Goal: Check status: Check status

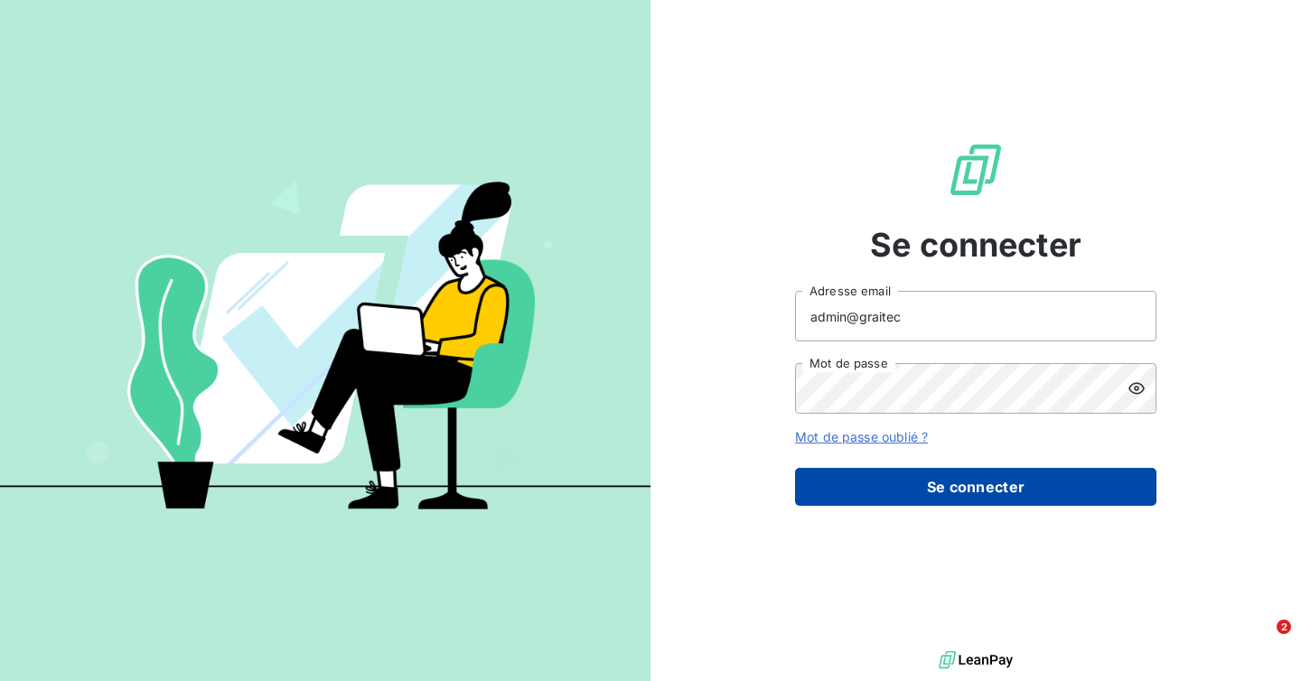
click at [961, 468] on button "Se connecter" at bounding box center [975, 487] width 361 height 38
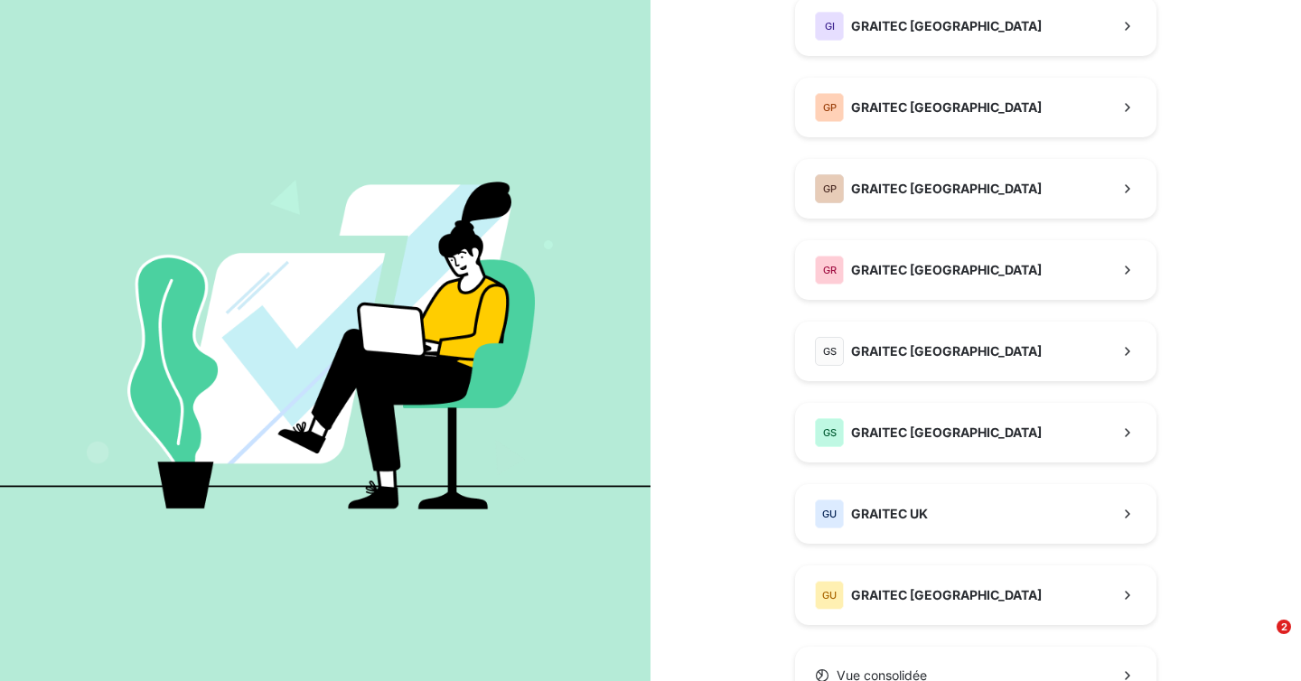
scroll to position [535, 0]
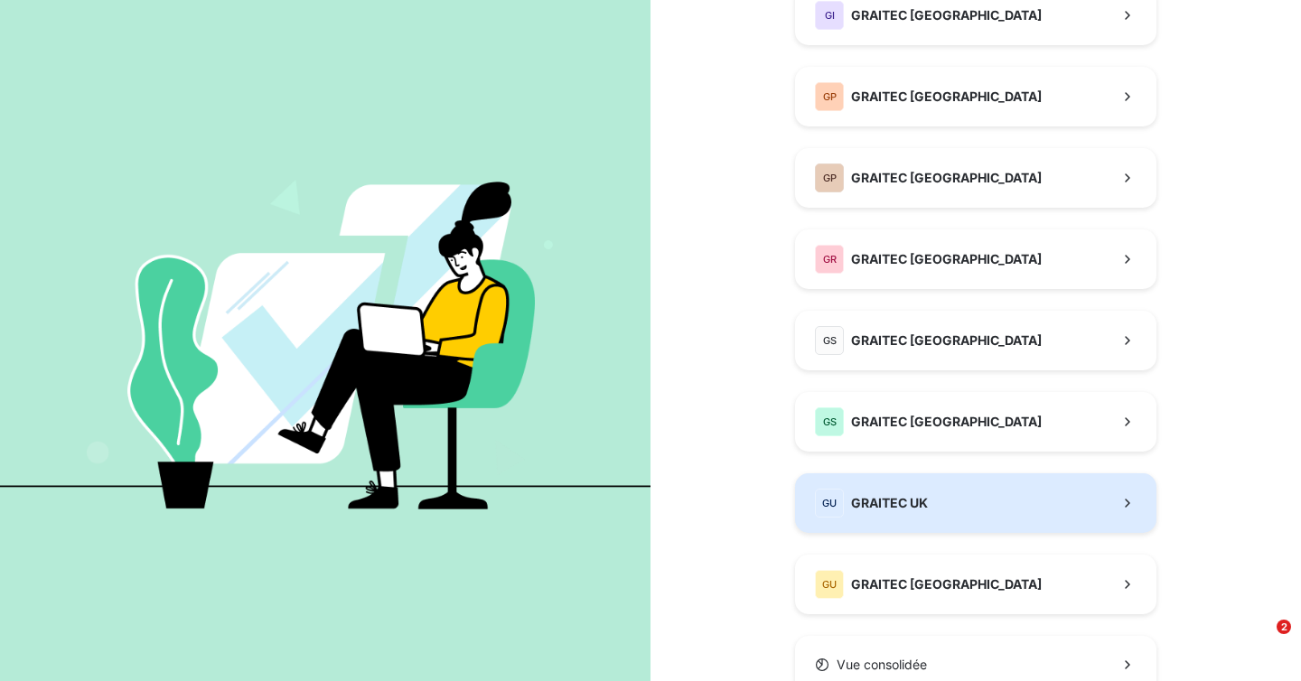
click at [879, 506] on span "GRAITEC UK" at bounding box center [889, 503] width 77 height 18
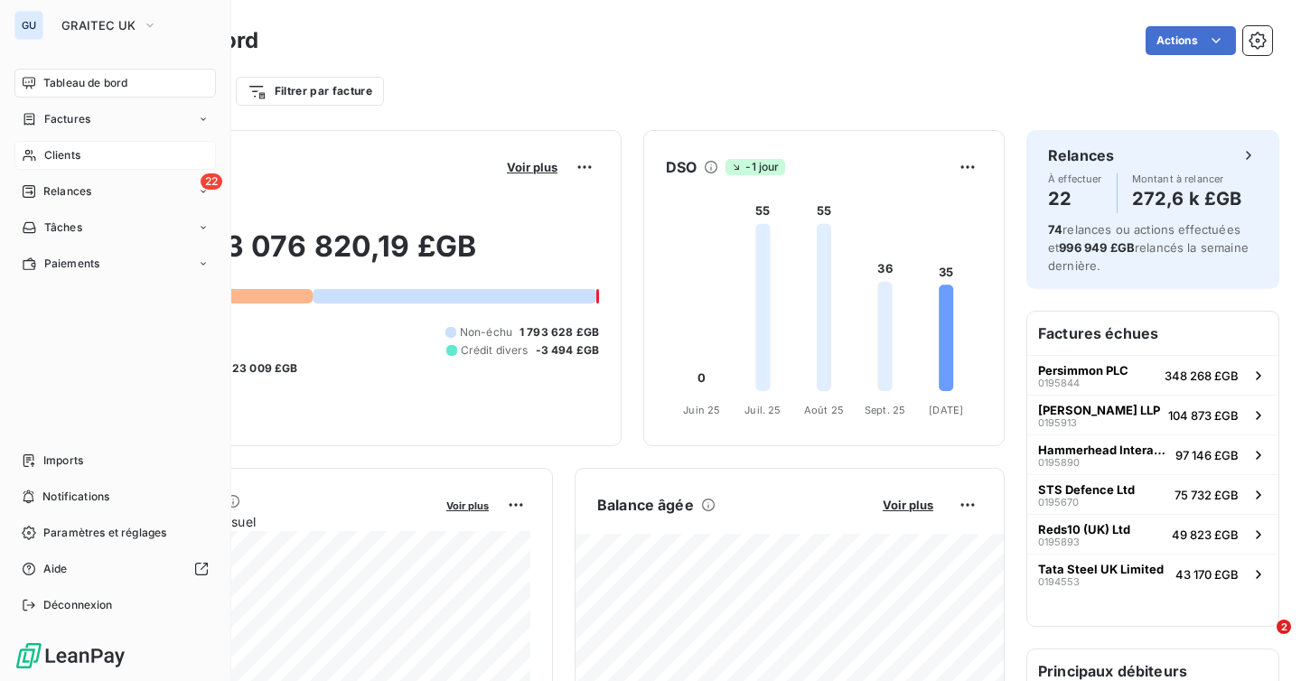
click at [49, 153] on span "Clients" at bounding box center [62, 155] width 36 height 16
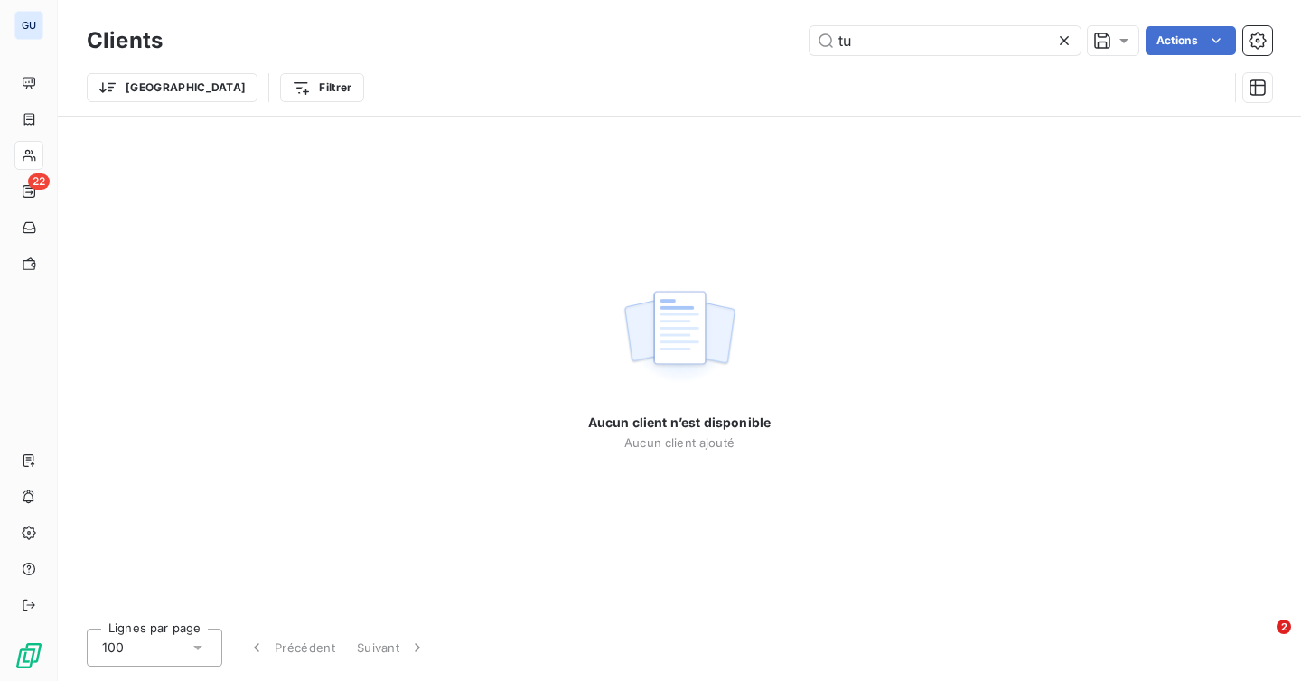
type input "t"
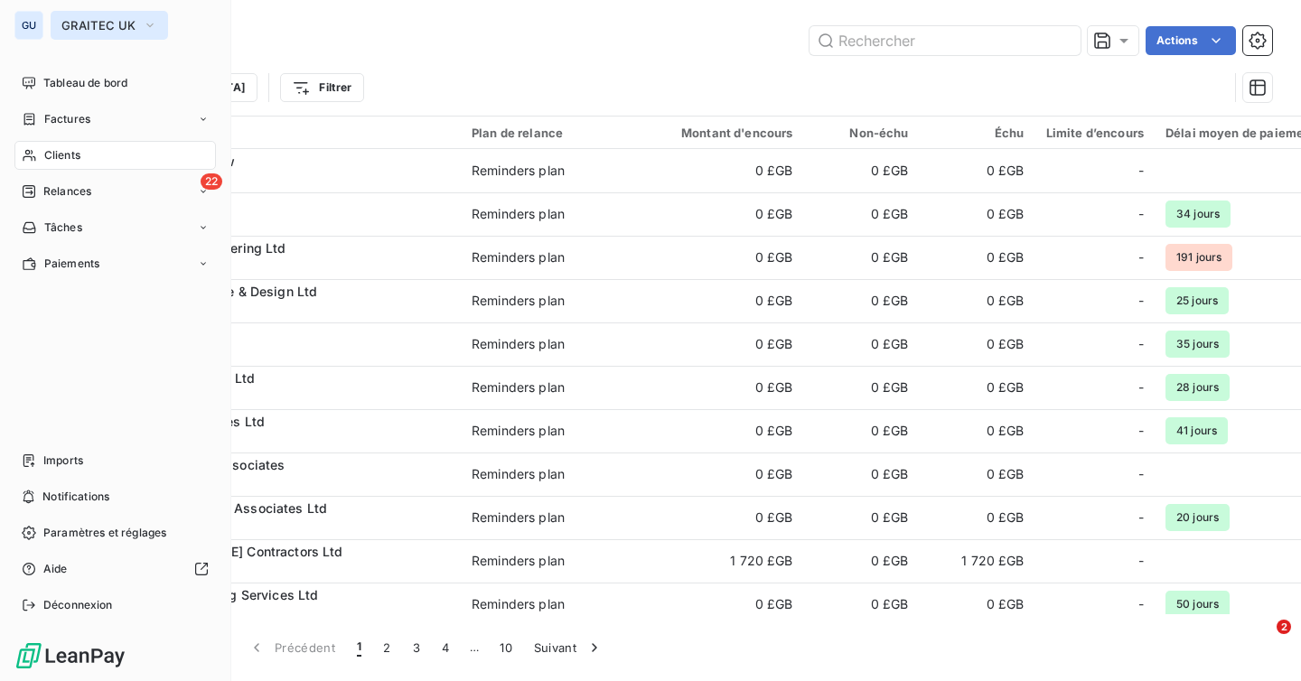
click at [85, 23] on span "GRAITEC UK" at bounding box center [98, 25] width 74 height 14
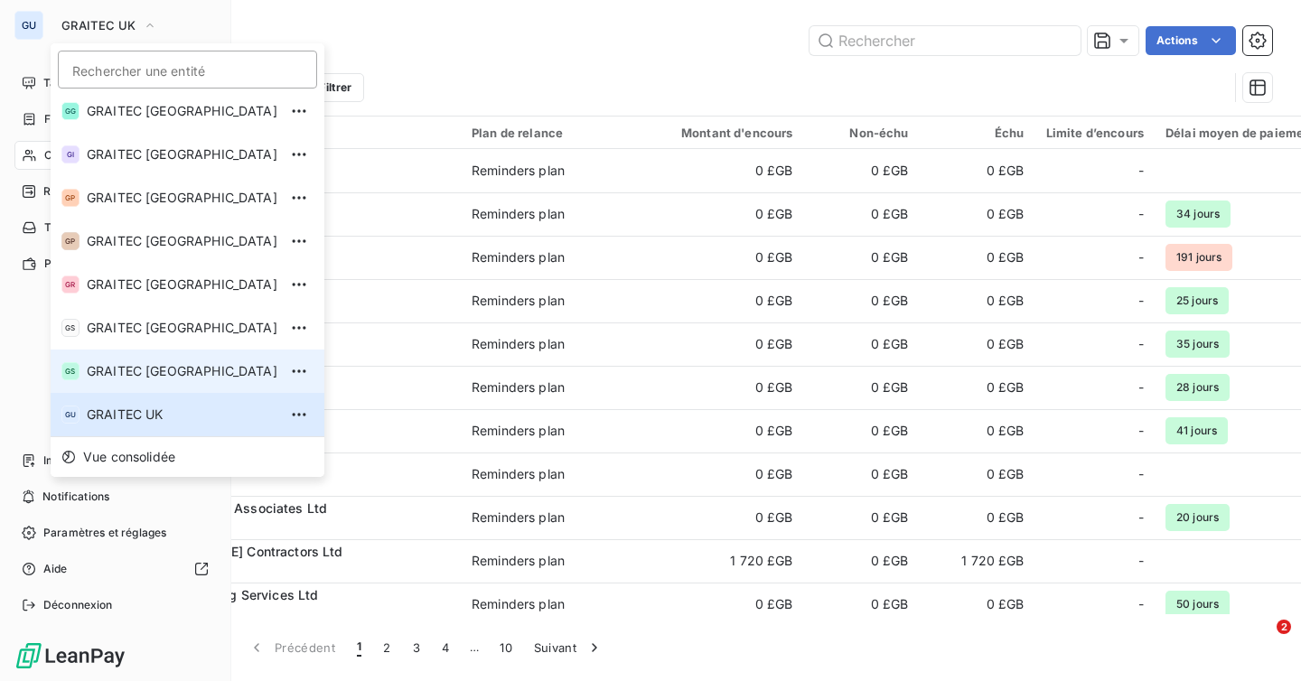
scroll to position [180, 0]
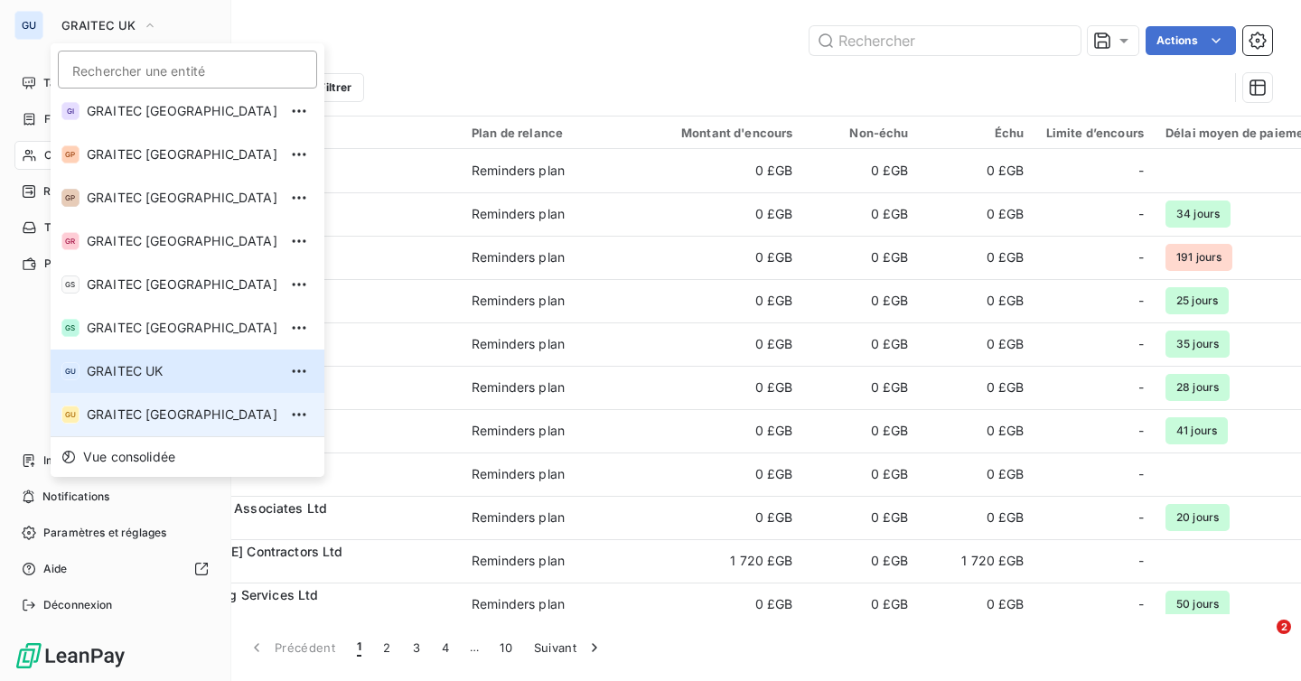
click at [151, 422] on span "GRAITEC [GEOGRAPHIC_DATA]" at bounding box center [182, 415] width 191 height 18
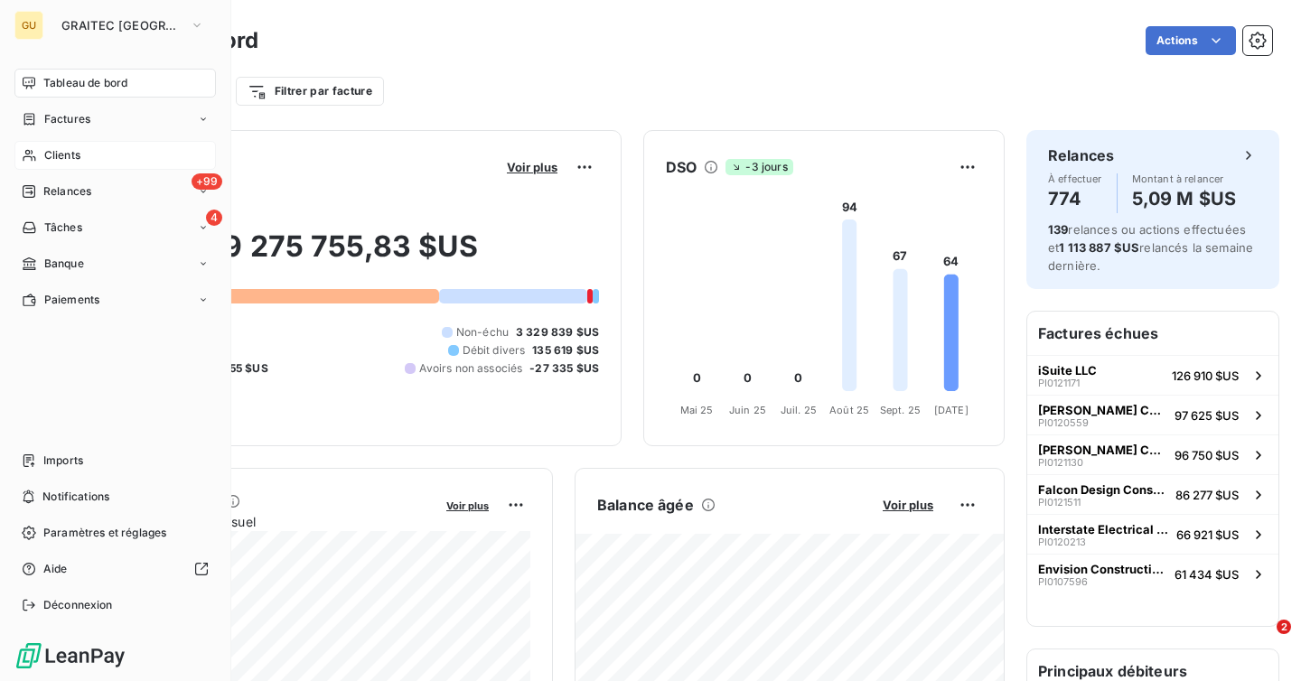
click at [68, 149] on span "Clients" at bounding box center [62, 155] width 36 height 16
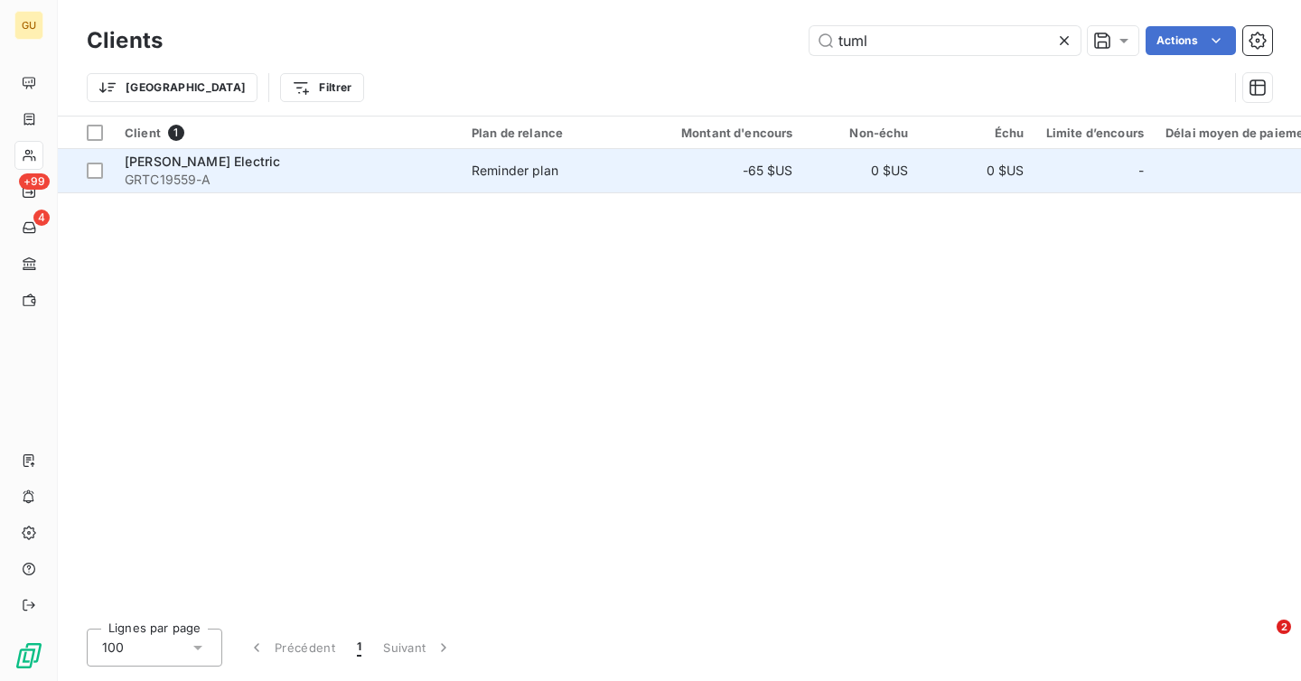
type input "tuml"
click at [395, 176] on span "GRTC19559-A" at bounding box center [287, 180] width 325 height 18
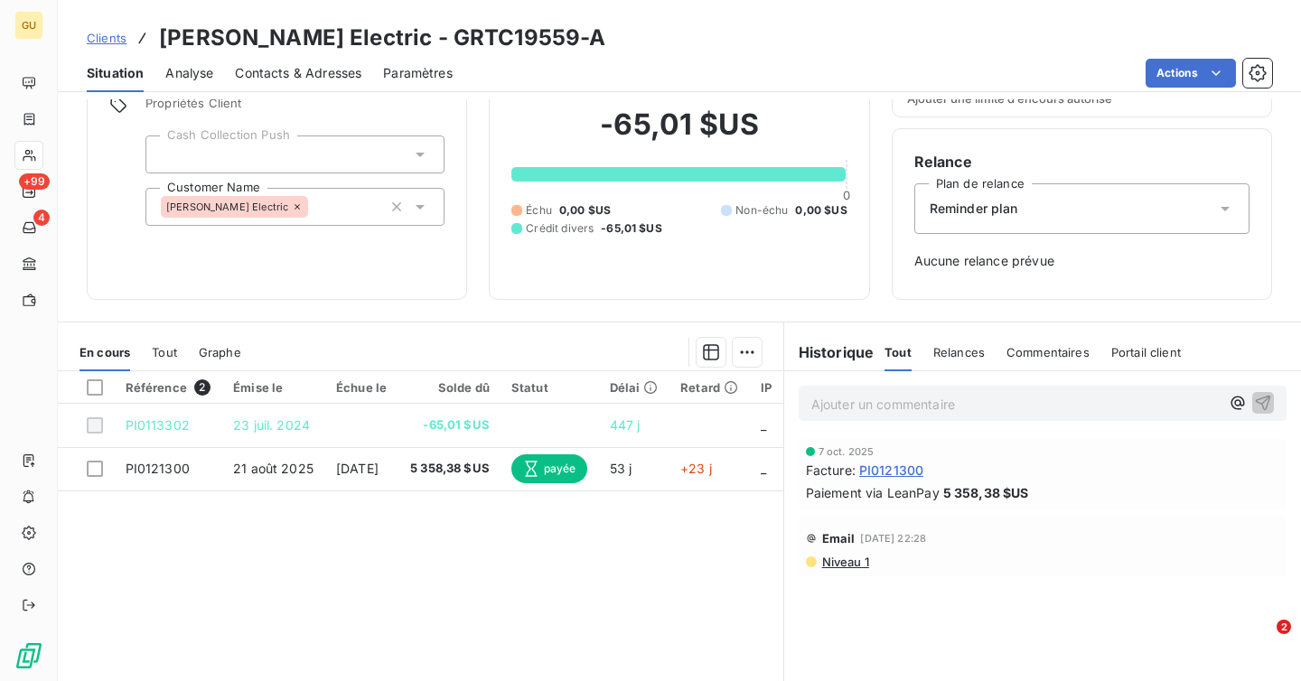
scroll to position [101, 0]
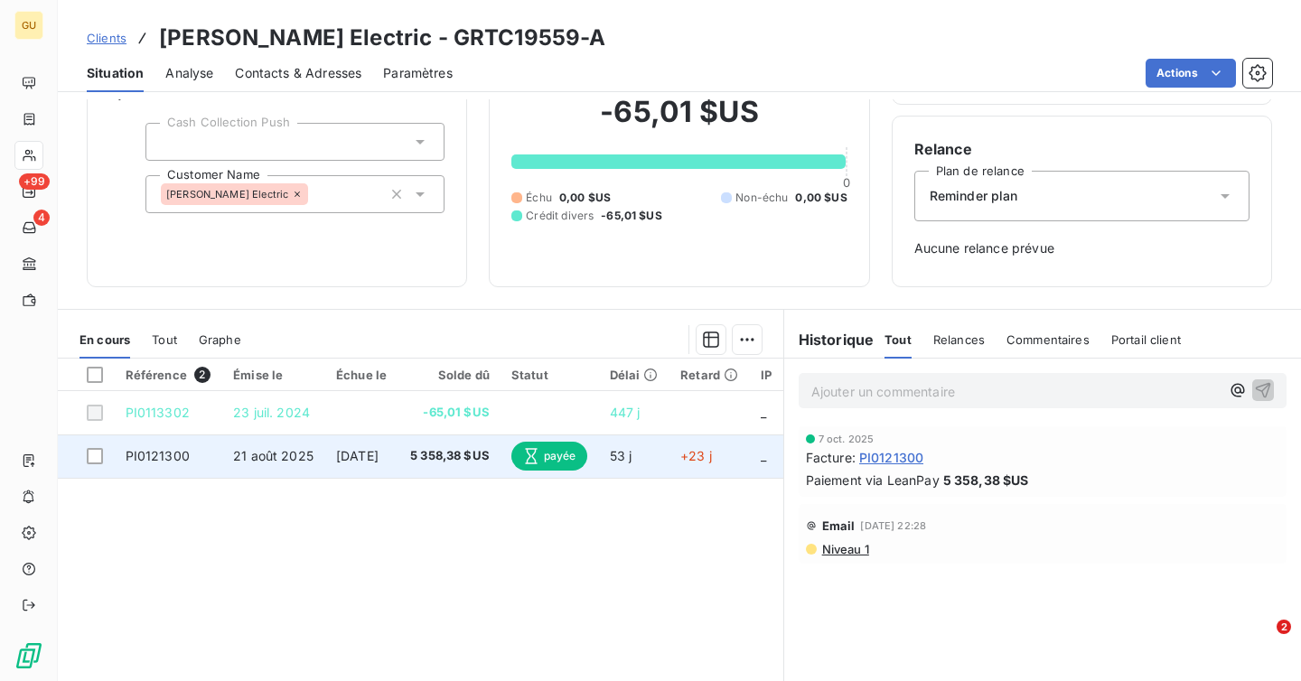
click at [378, 454] on span "[DATE]" at bounding box center [357, 455] width 42 height 15
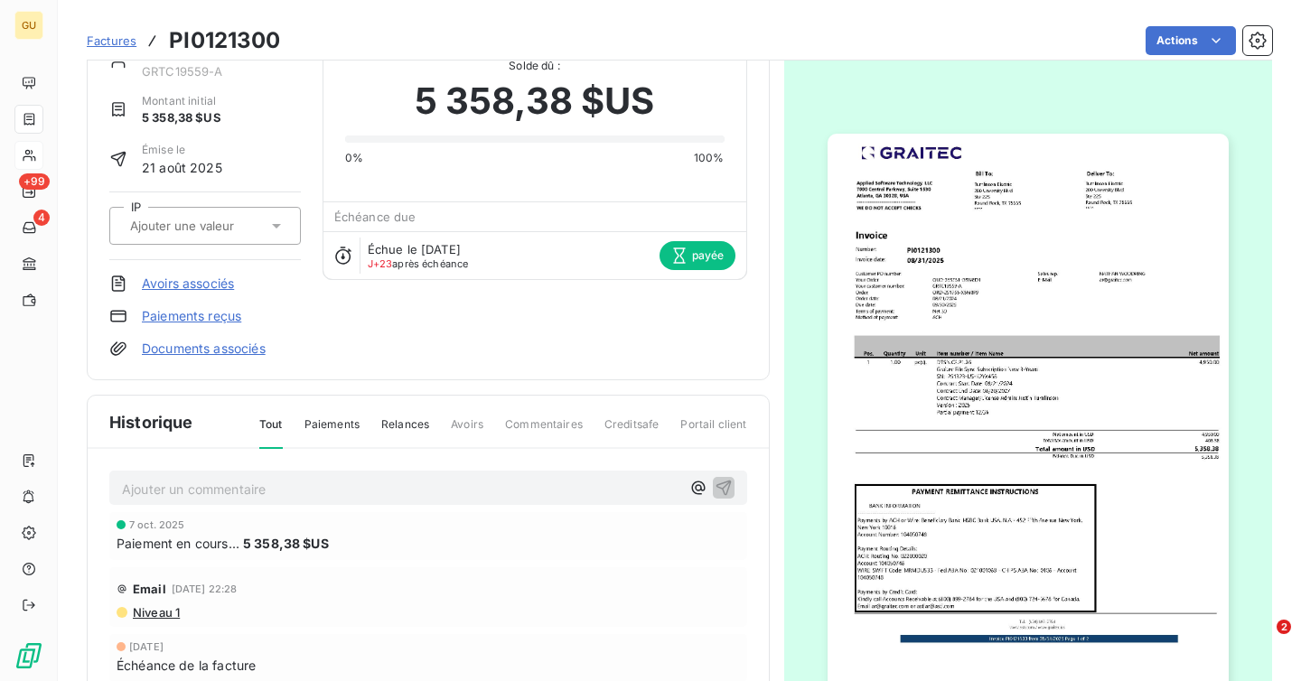
scroll to position [57, 0]
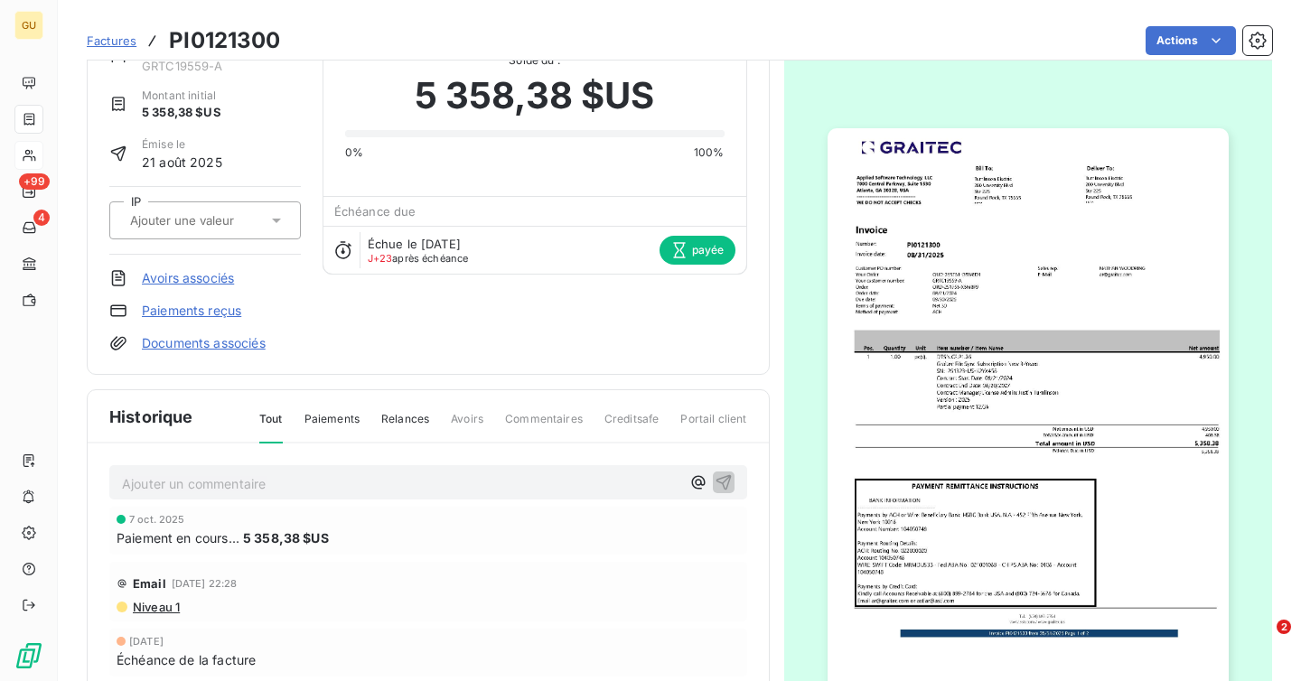
click at [285, 541] on span "5 358,38 $US" at bounding box center [286, 537] width 86 height 19
click at [299, 537] on span "5 358,38 $US" at bounding box center [286, 537] width 86 height 19
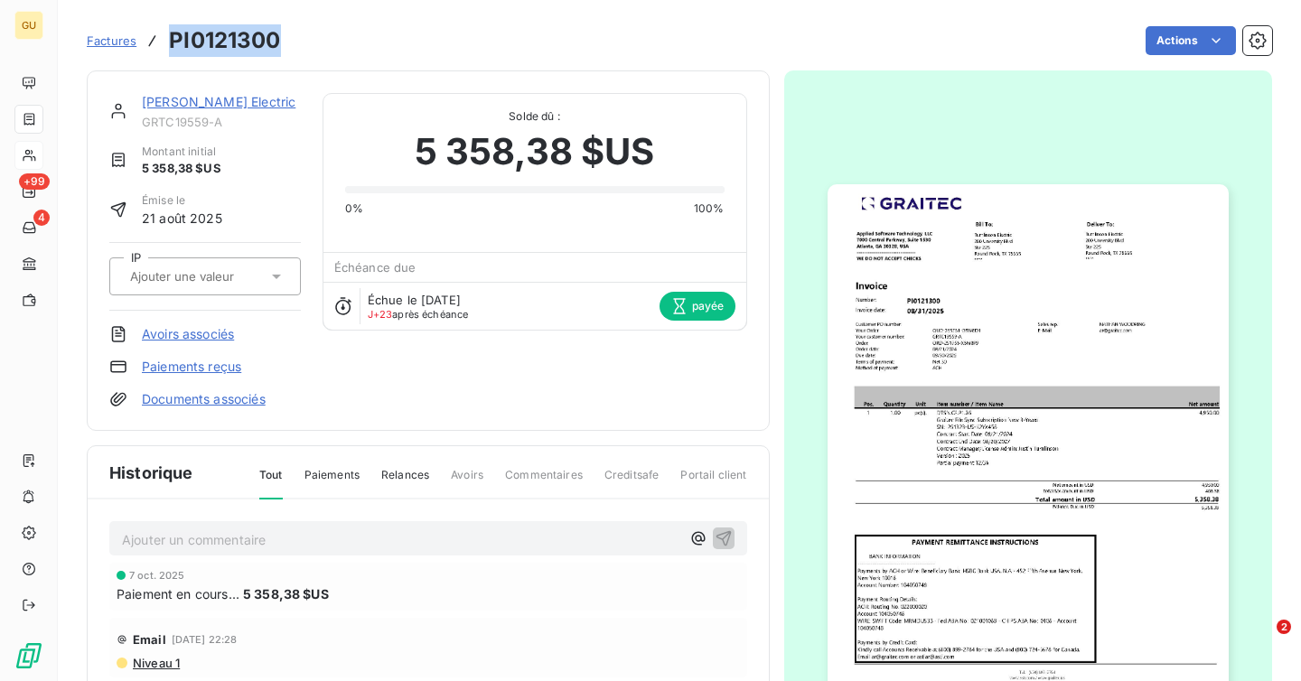
drag, startPoint x: 284, startPoint y: 42, endPoint x: 172, endPoint y: 34, distance: 112.2
click at [172, 34] on div "Factures PI0121300 Actions" at bounding box center [679, 41] width 1185 height 38
copy h3 "PI0121300"
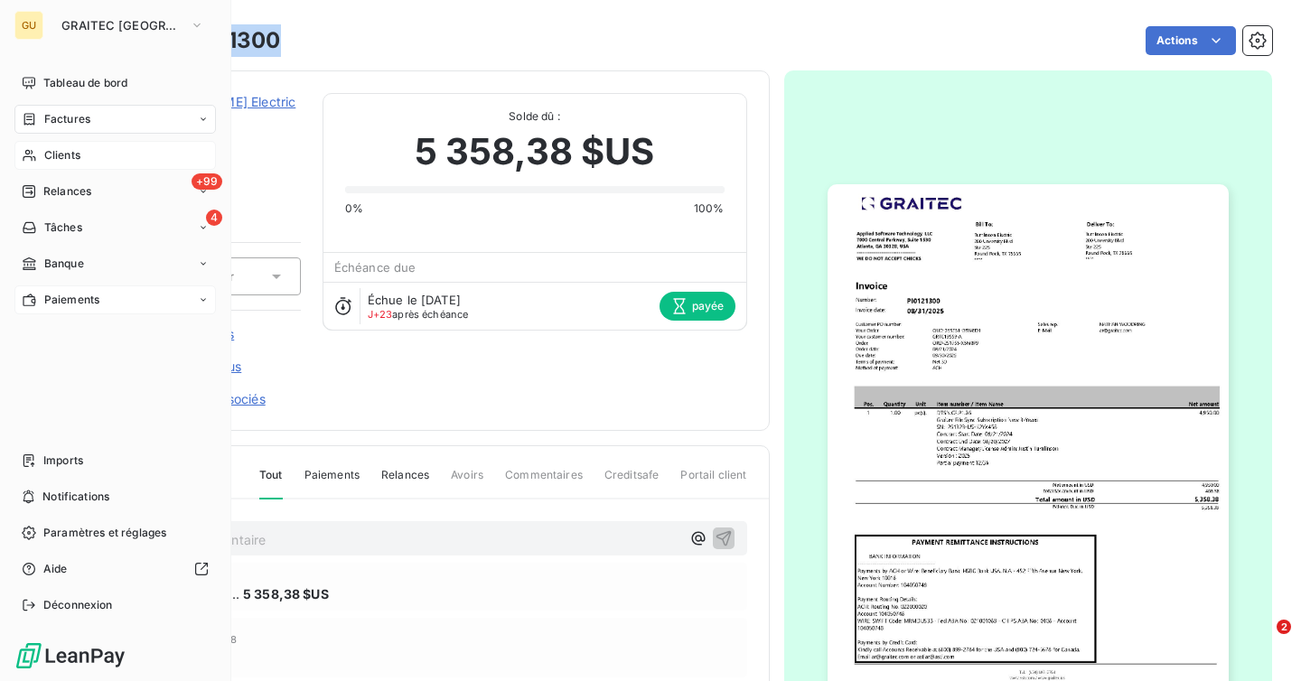
click at [64, 292] on span "Paiements" at bounding box center [71, 300] width 55 height 16
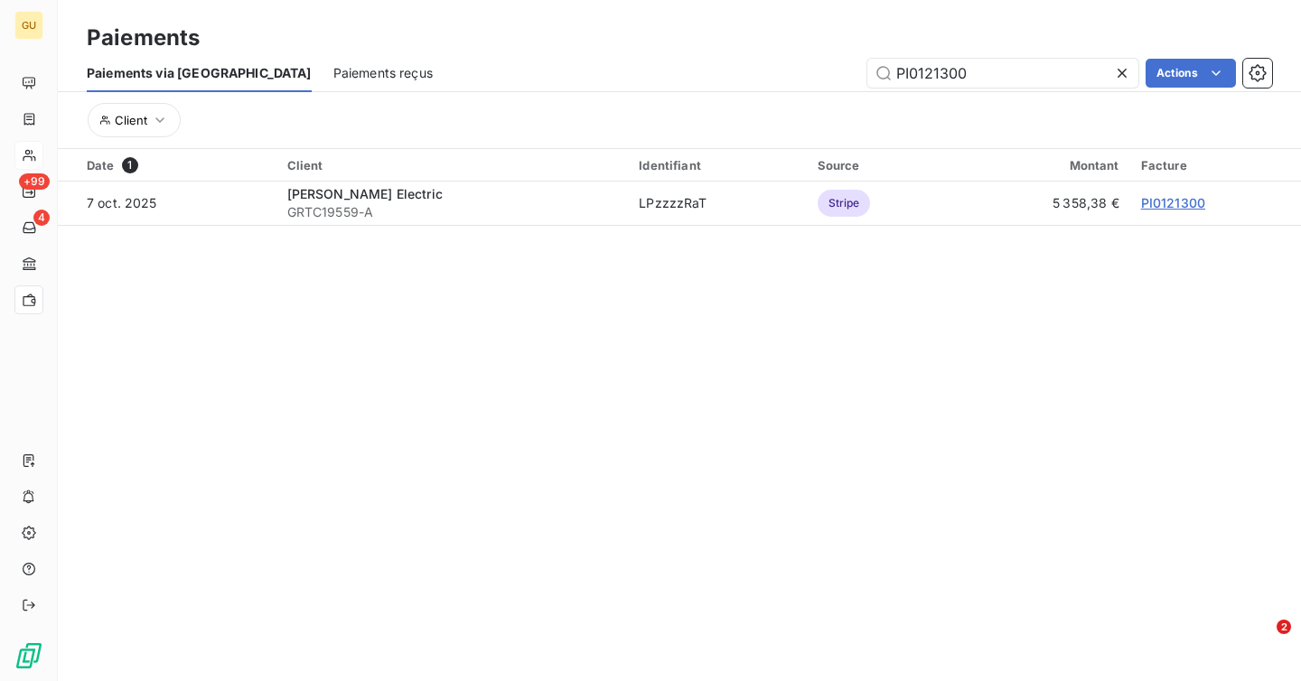
type input "PI0121300"
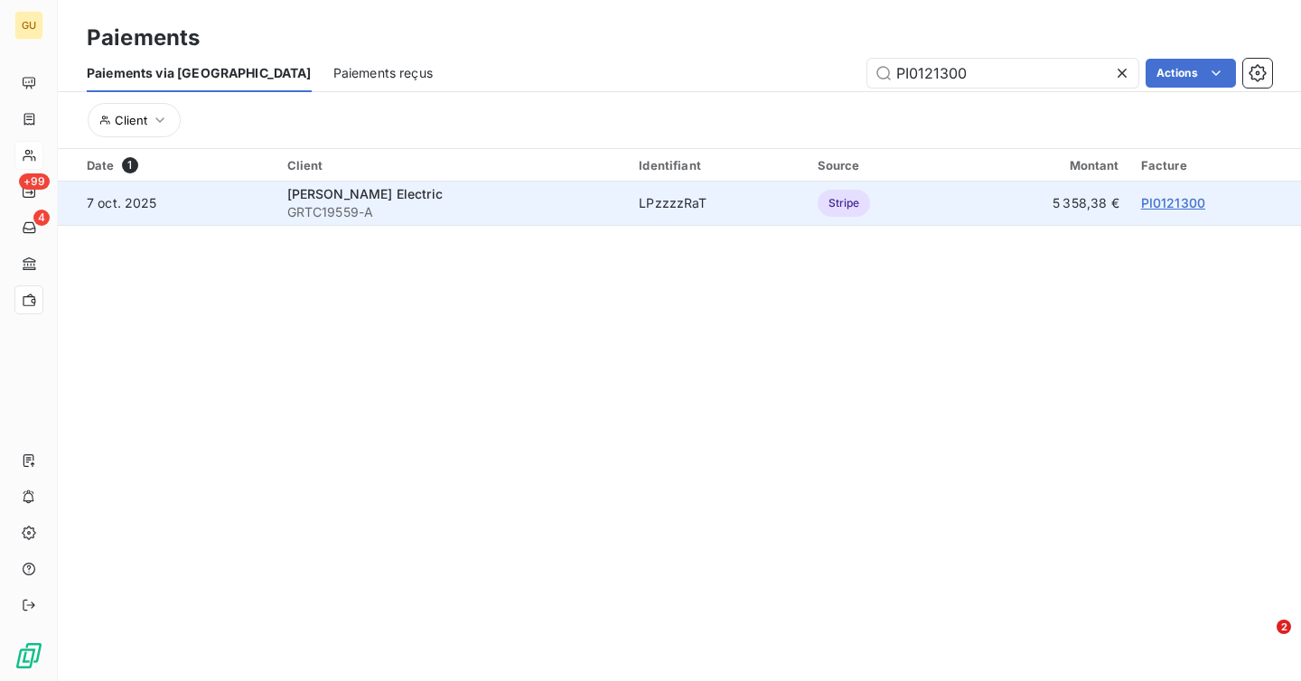
click at [446, 208] on span "GRTC19559-A" at bounding box center [452, 212] width 331 height 18
click at [329, 193] on span "[PERSON_NAME] Electric" at bounding box center [364, 193] width 155 height 15
click at [1141, 195] on link "PI0121300" at bounding box center [1173, 202] width 64 height 15
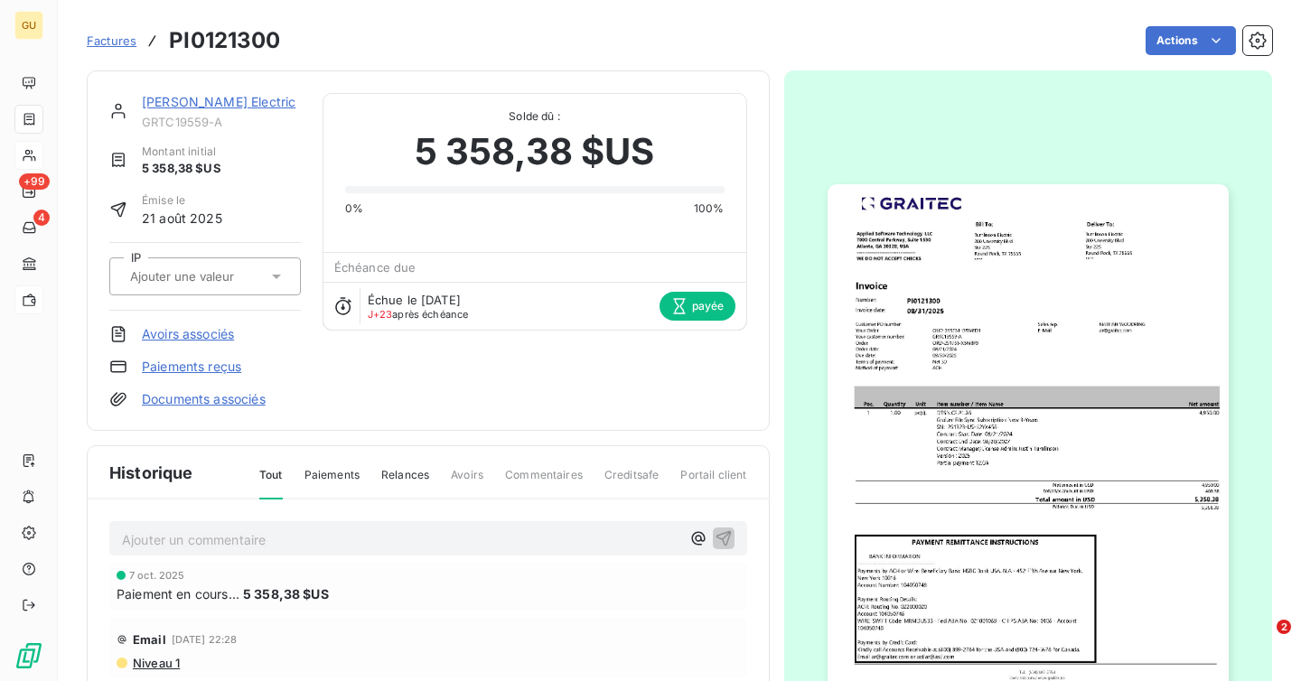
click at [194, 98] on link "[PERSON_NAME] Electric" at bounding box center [219, 101] width 154 height 15
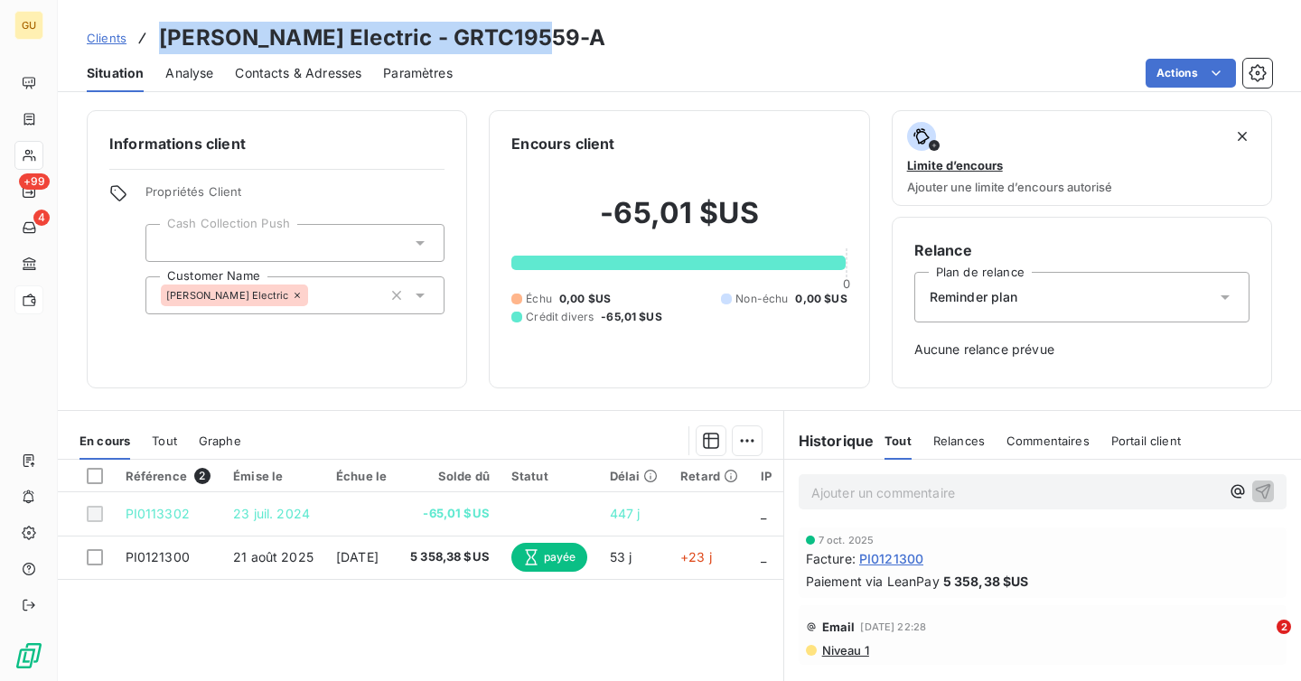
drag, startPoint x: 534, startPoint y: 39, endPoint x: 153, endPoint y: 34, distance: 381.2
click at [153, 34] on div "Clients [PERSON_NAME] Electric - GRTC19559-A" at bounding box center [679, 38] width 1243 height 33
copy h3 "[PERSON_NAME] Electric - GRTC19559-A"
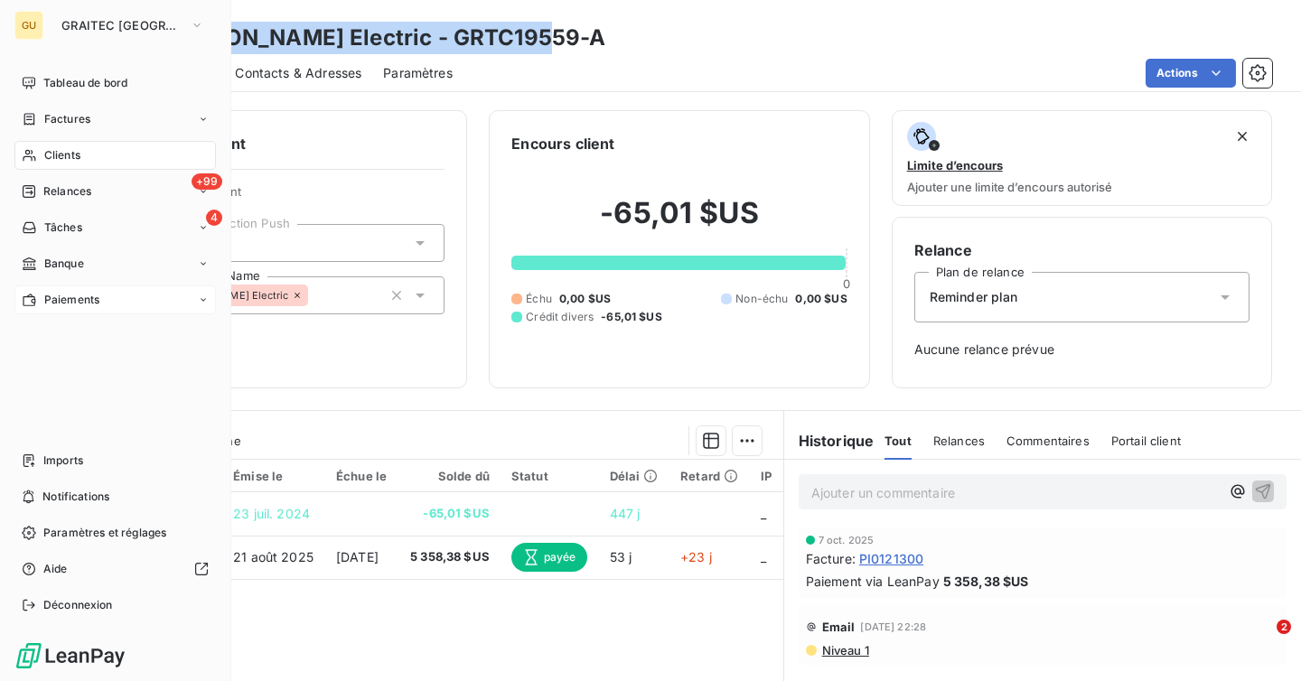
click at [82, 304] on span "Paiements" at bounding box center [71, 300] width 55 height 16
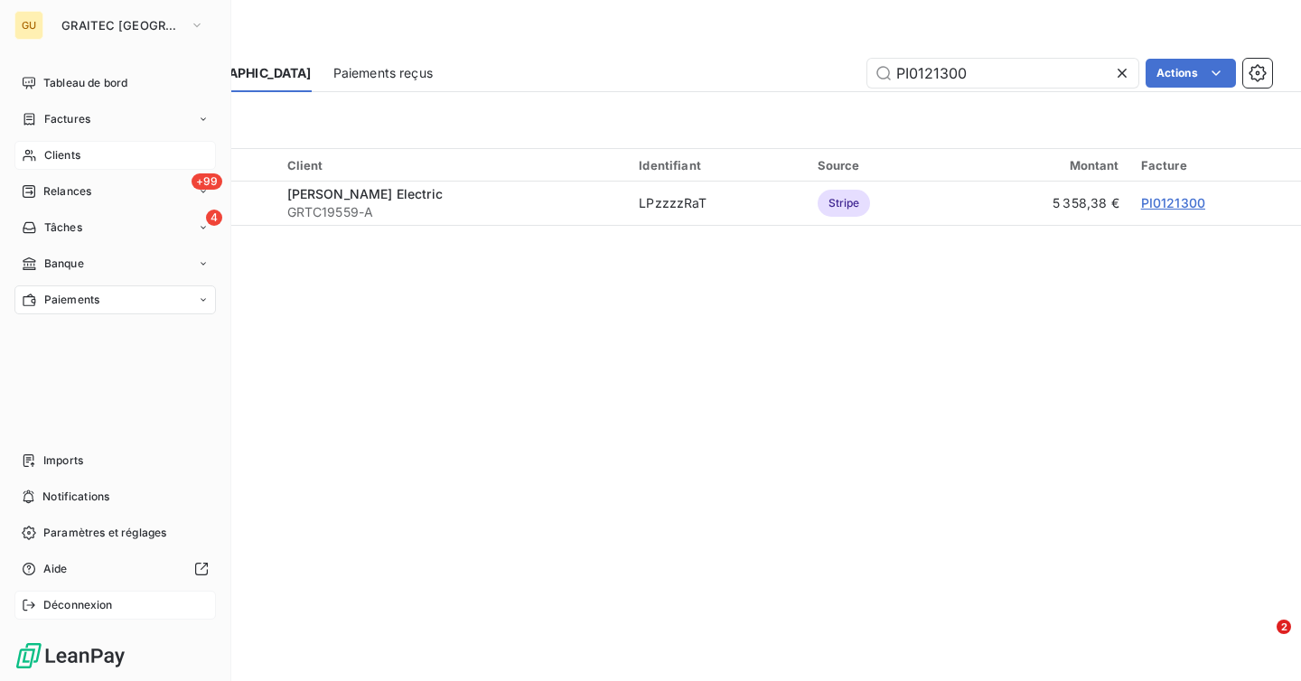
click at [23, 604] on icon at bounding box center [29, 605] width 14 height 14
